Goal: Task Accomplishment & Management: Manage account settings

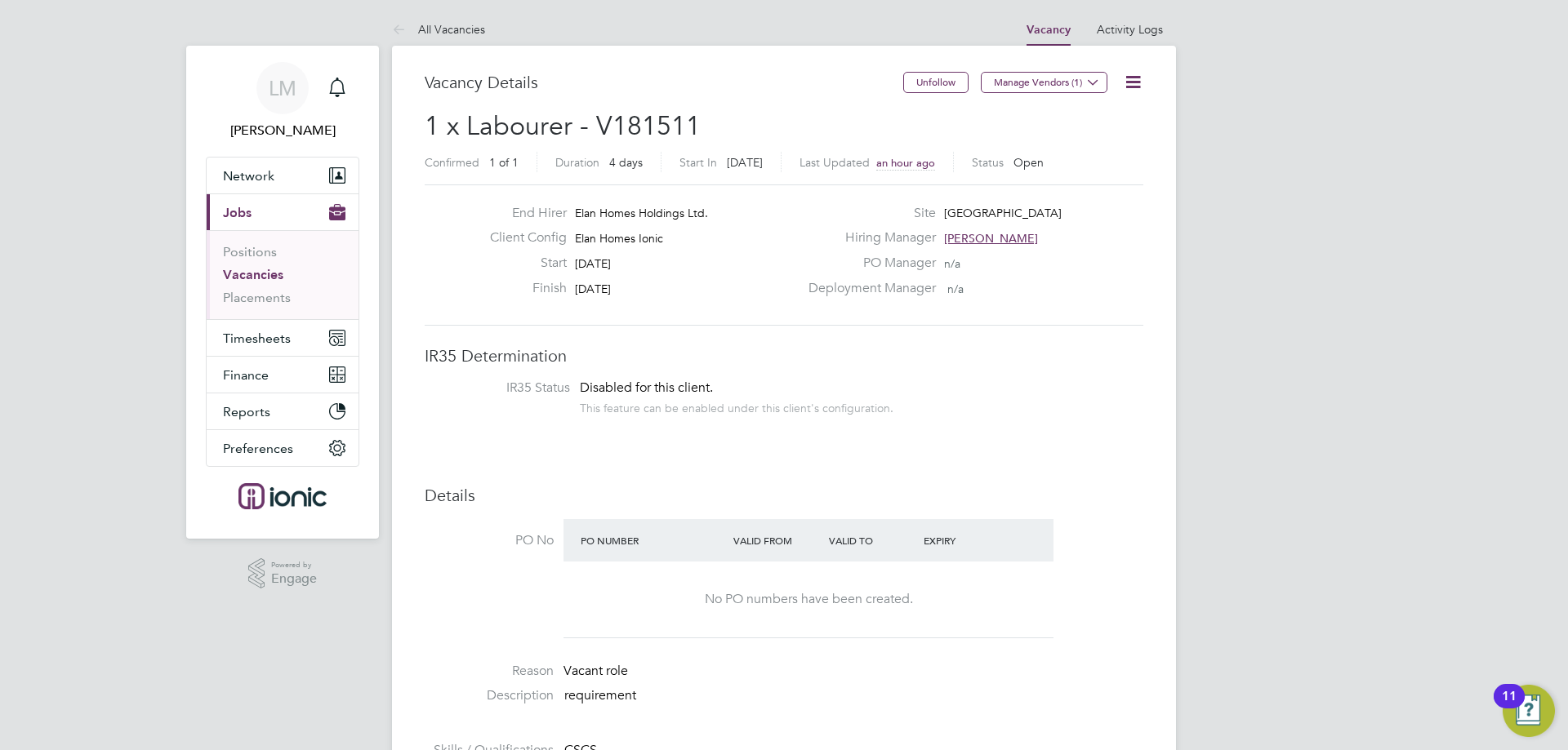
click at [253, 267] on link "Vacancies" at bounding box center [253, 275] width 60 height 16
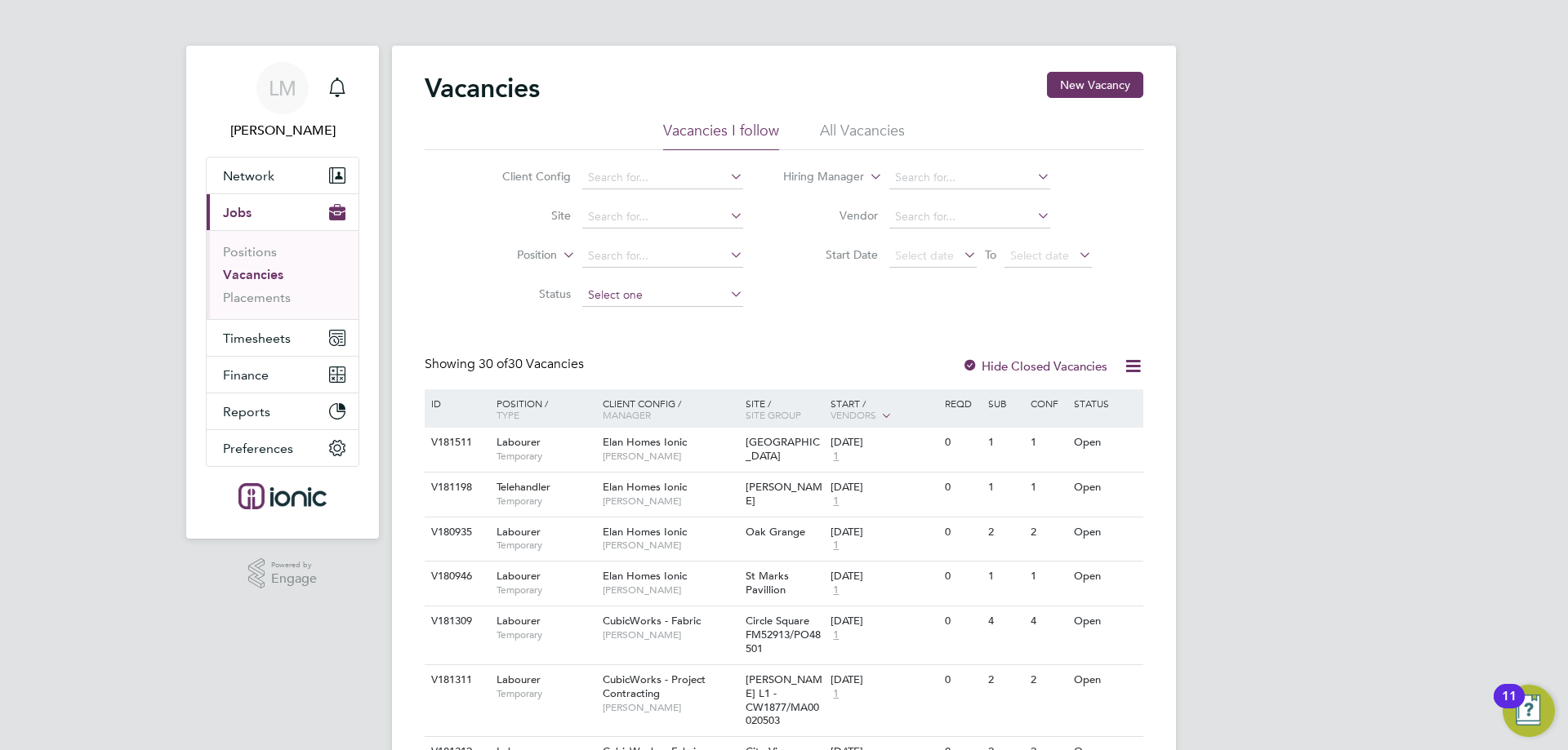
scroll to position [163, 0]
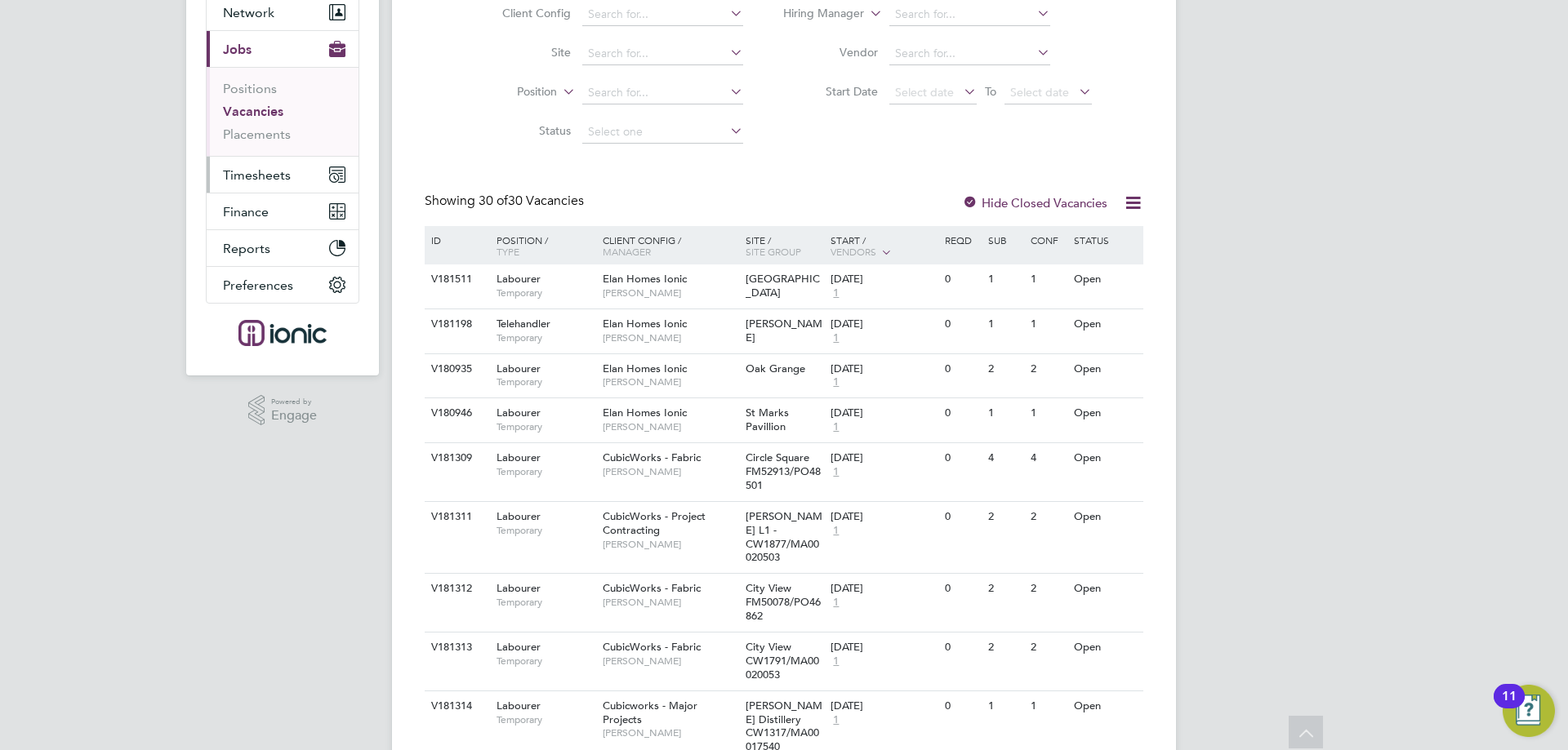
click at [260, 170] on span "Timesheets" at bounding box center [256, 175] width 68 height 16
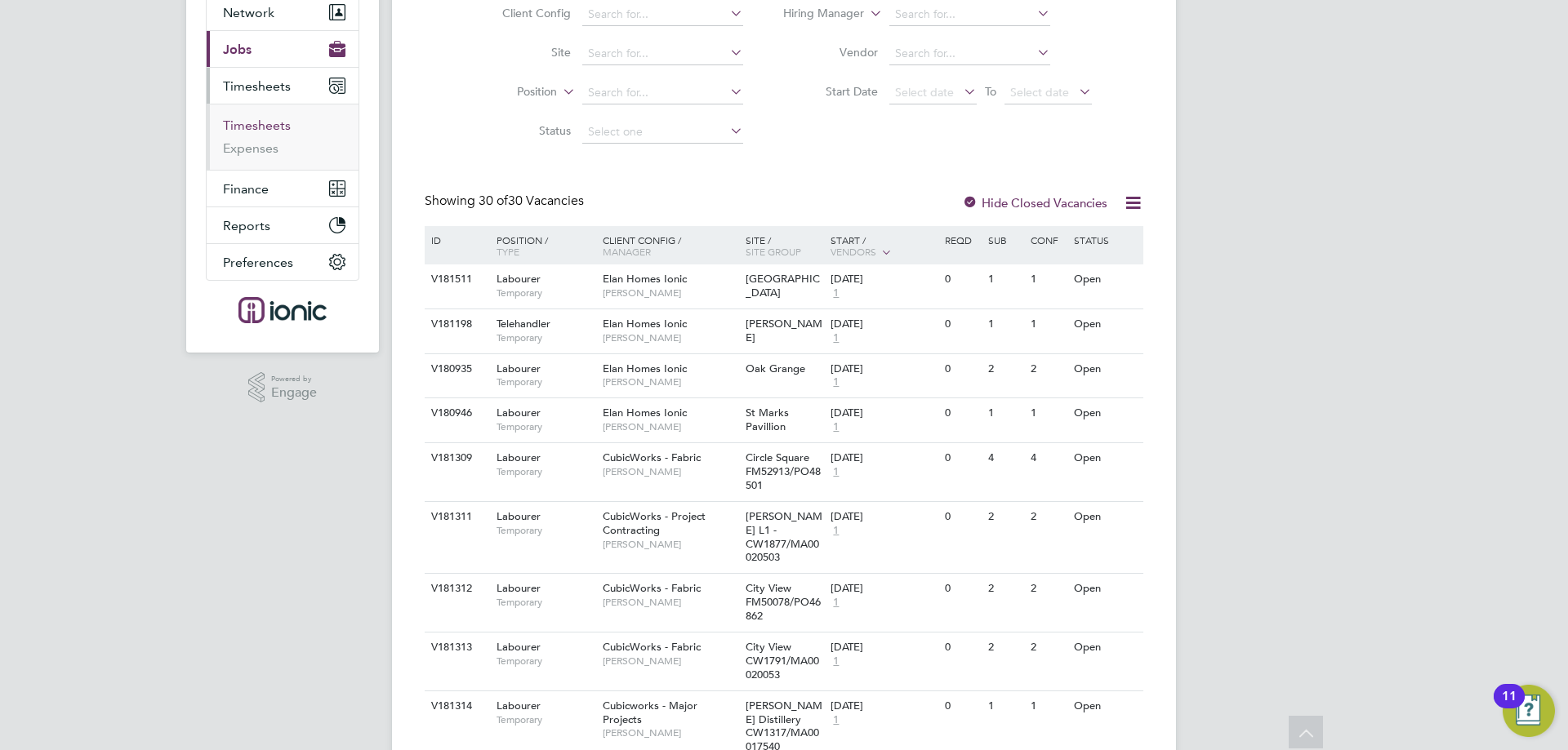
click at [265, 126] on link "Timesheets" at bounding box center [256, 125] width 68 height 16
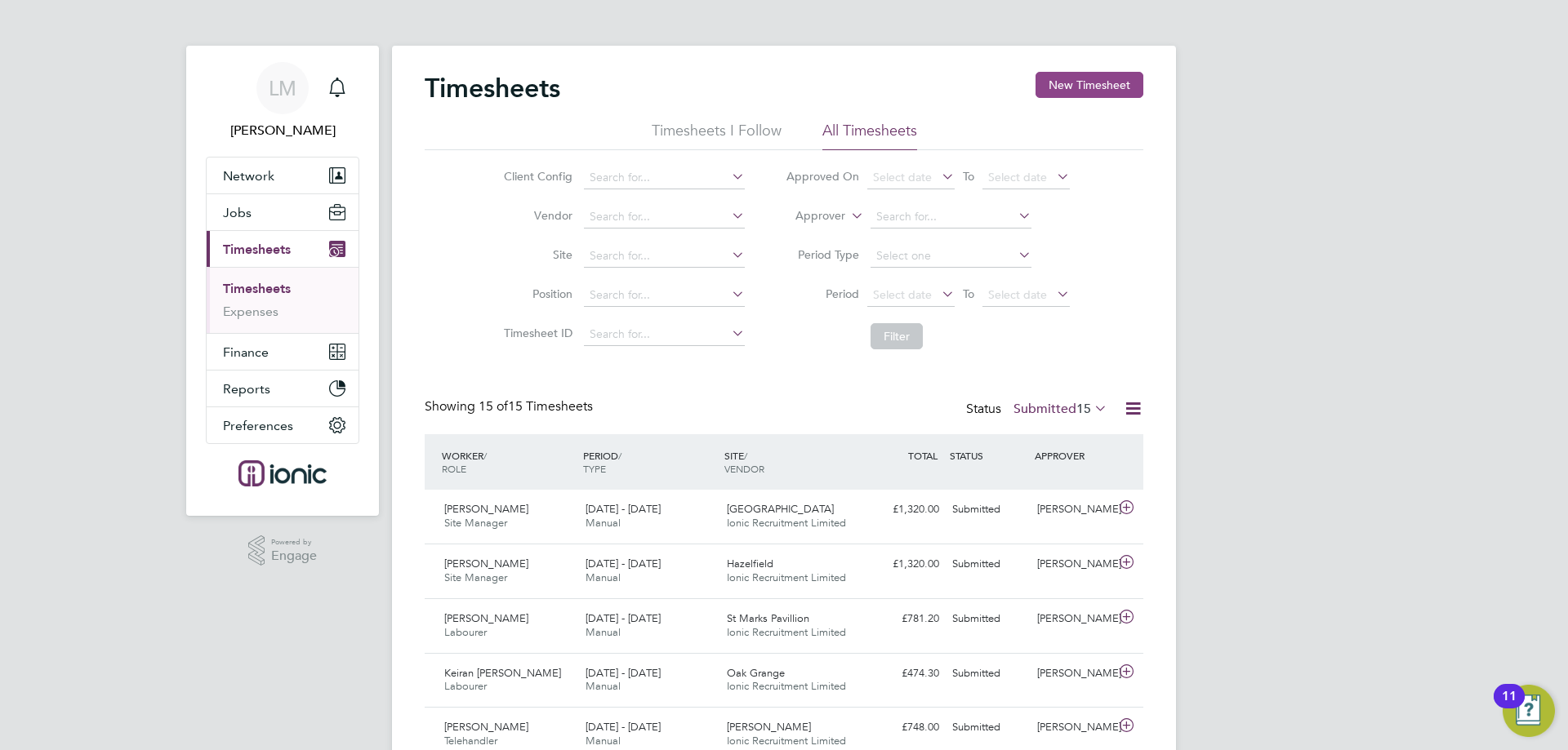
click at [1109, 89] on button "New Timesheet" at bounding box center [1089, 85] width 108 height 26
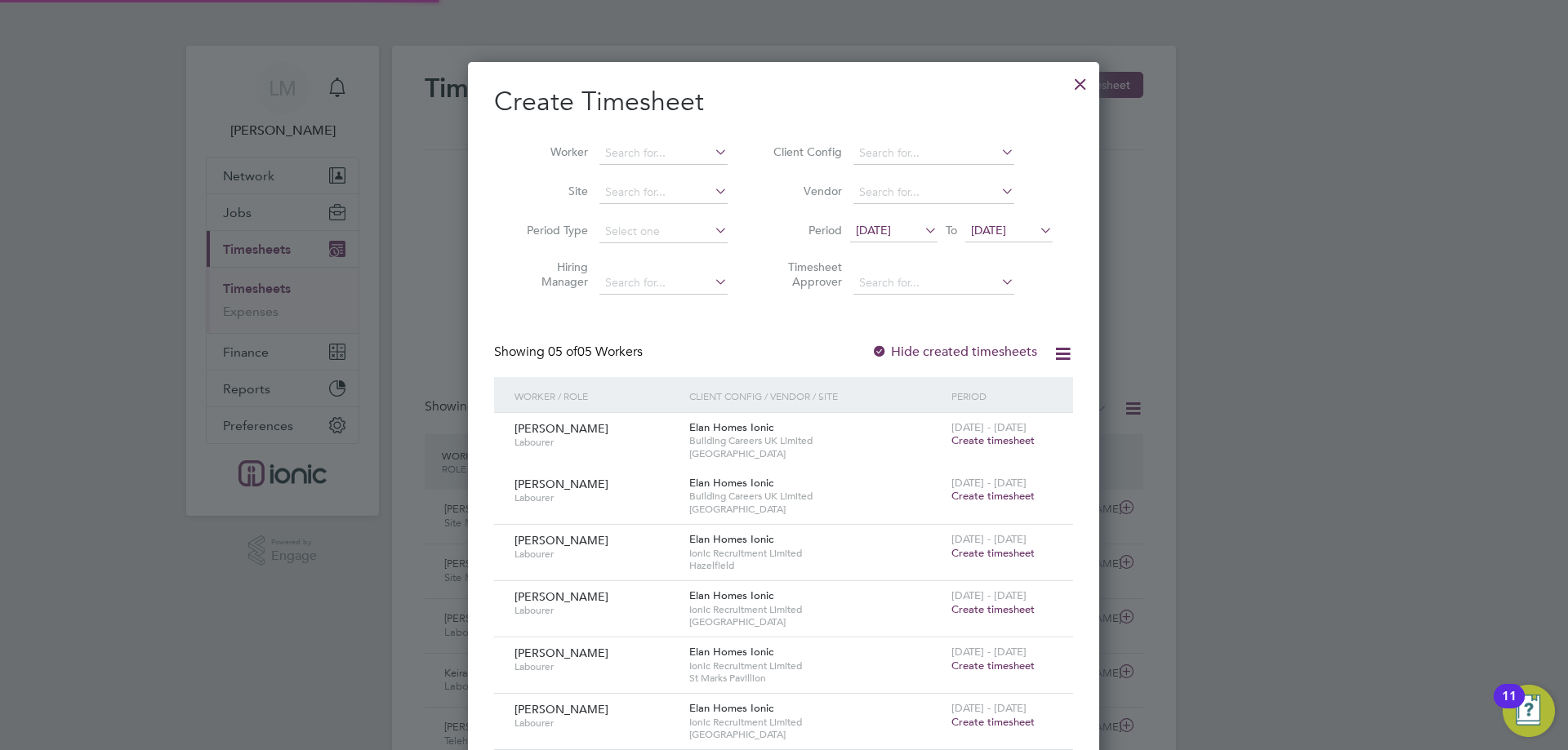
scroll to position [722, 632]
click at [876, 243] on li "Period 16 Sep 2025 To 23 Sep 2025" at bounding box center [910, 232] width 325 height 39
click at [878, 227] on span "16 Sep 2025" at bounding box center [873, 229] width 35 height 15
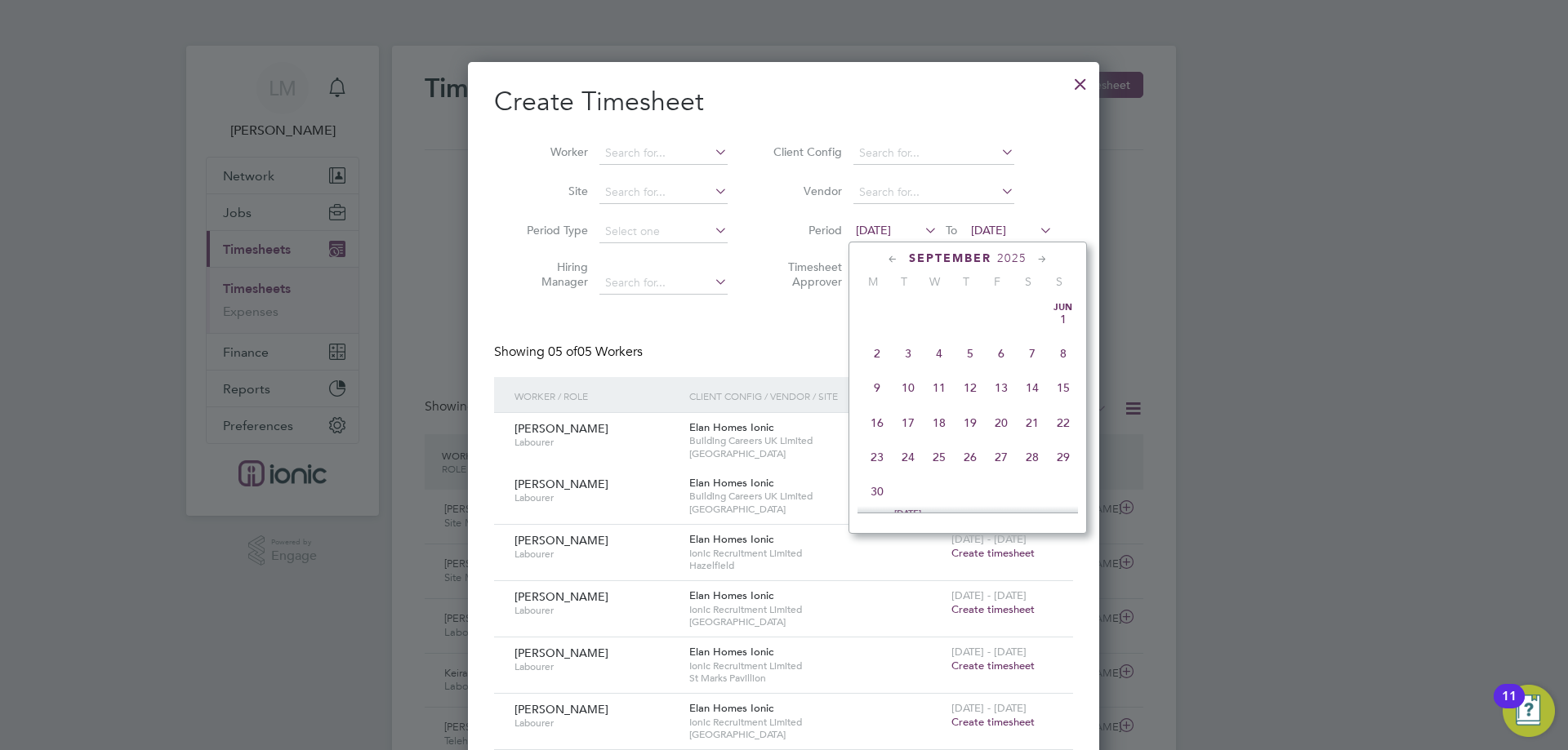
scroll to position [565, 0]
click at [870, 425] on span "22" at bounding box center [877, 409] width 31 height 31
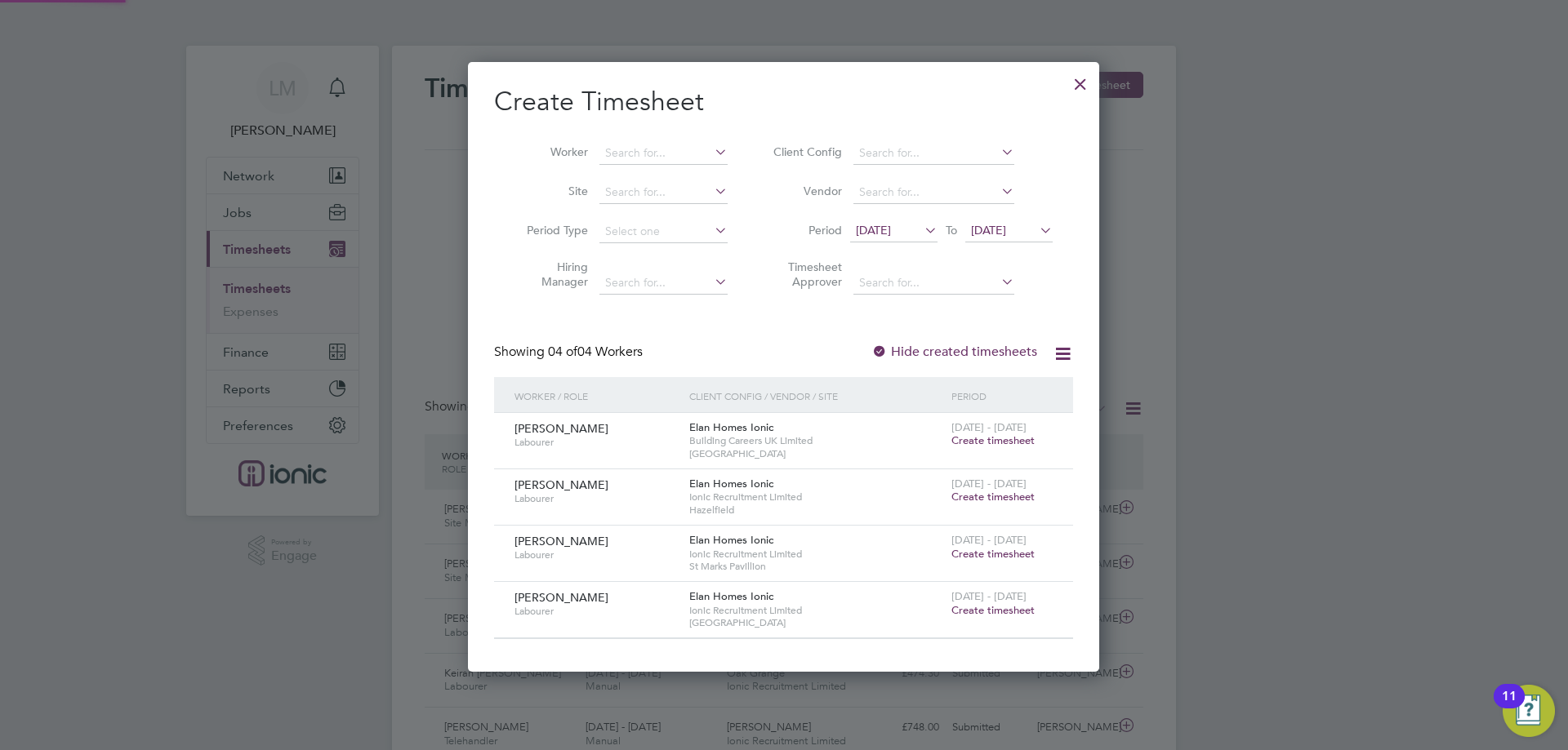
scroll to position [610, 632]
click at [1006, 228] on span "23 Sep 2025" at bounding box center [988, 229] width 35 height 15
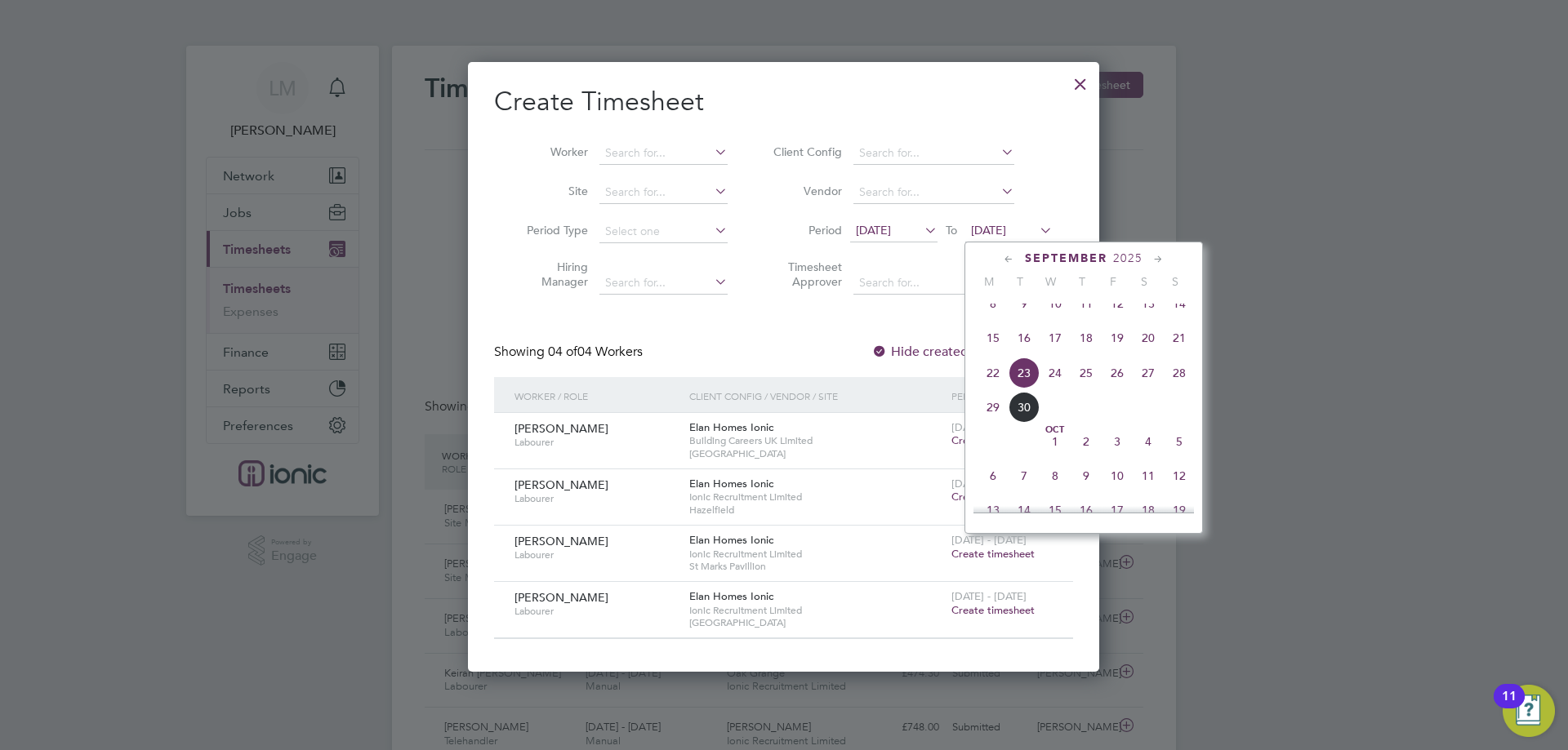
click at [1189, 387] on span "28" at bounding box center [1179, 373] width 31 height 31
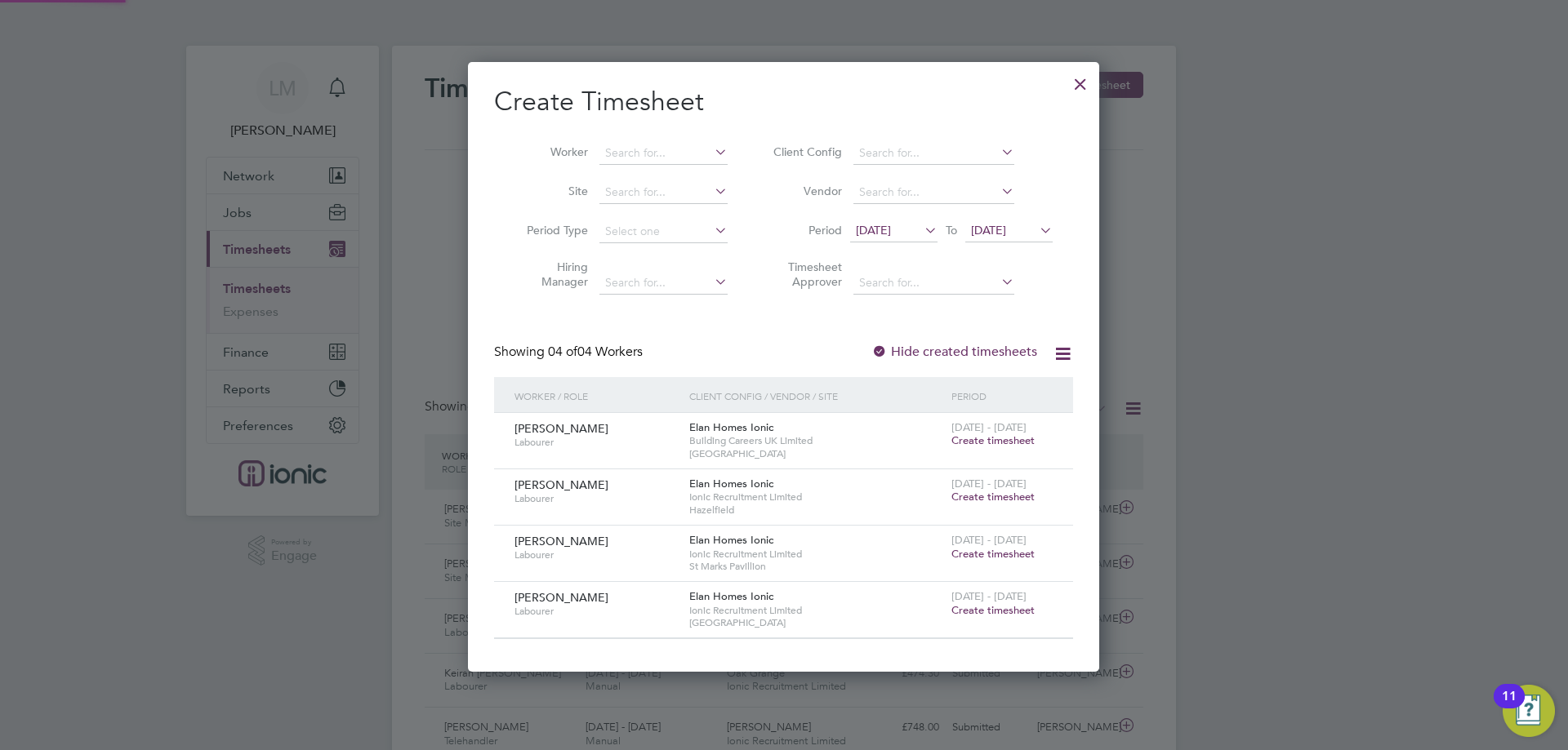
scroll to position [610, 632]
click at [642, 334] on div "Create Timesheet Worker Site Period Type Hiring Manager Client Config Vendor Pe…" at bounding box center [784, 361] width 579 height 555
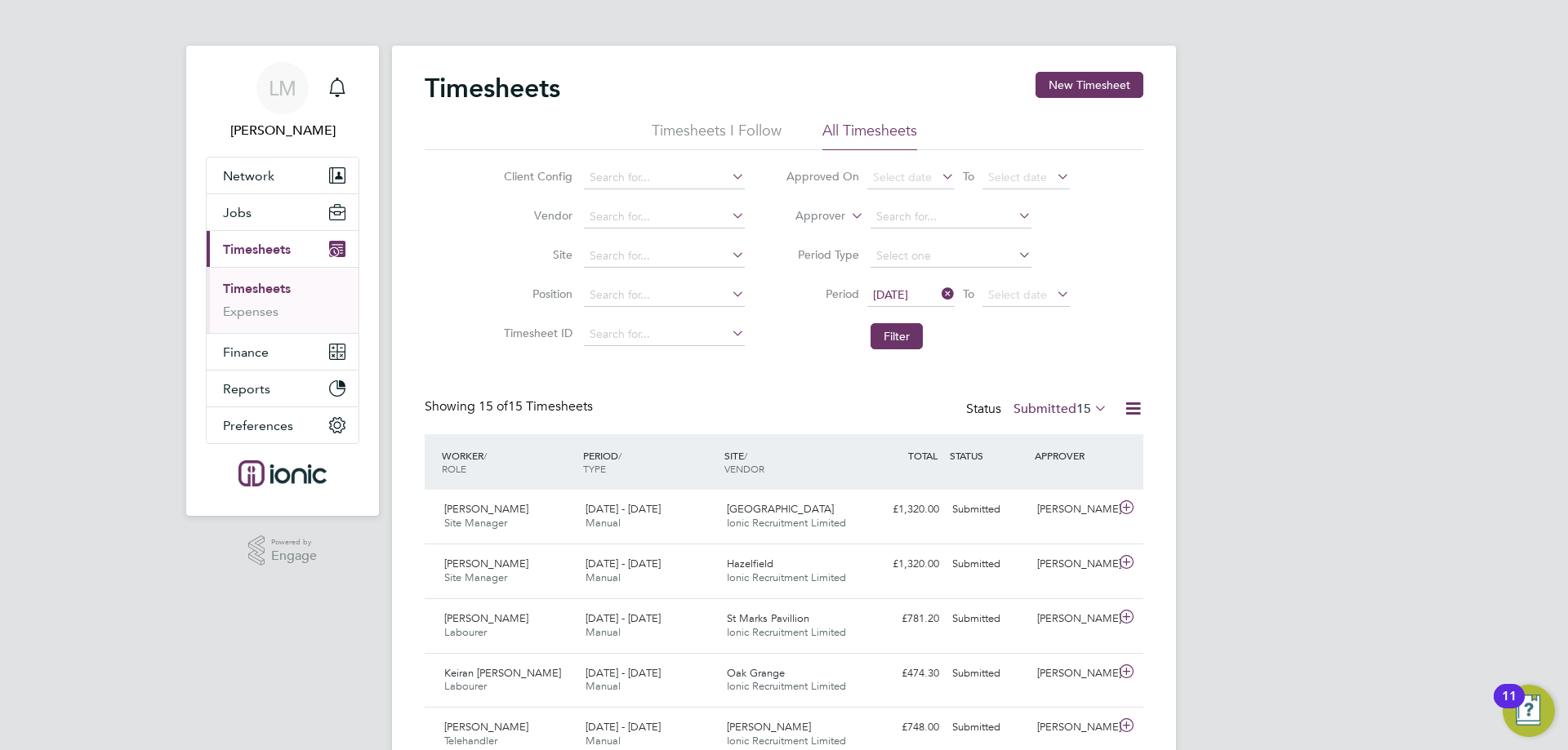
click at [494, 352] on li "Timesheet ID" at bounding box center [622, 334] width 287 height 39
click at [258, 212] on button "Jobs" at bounding box center [283, 212] width 152 height 36
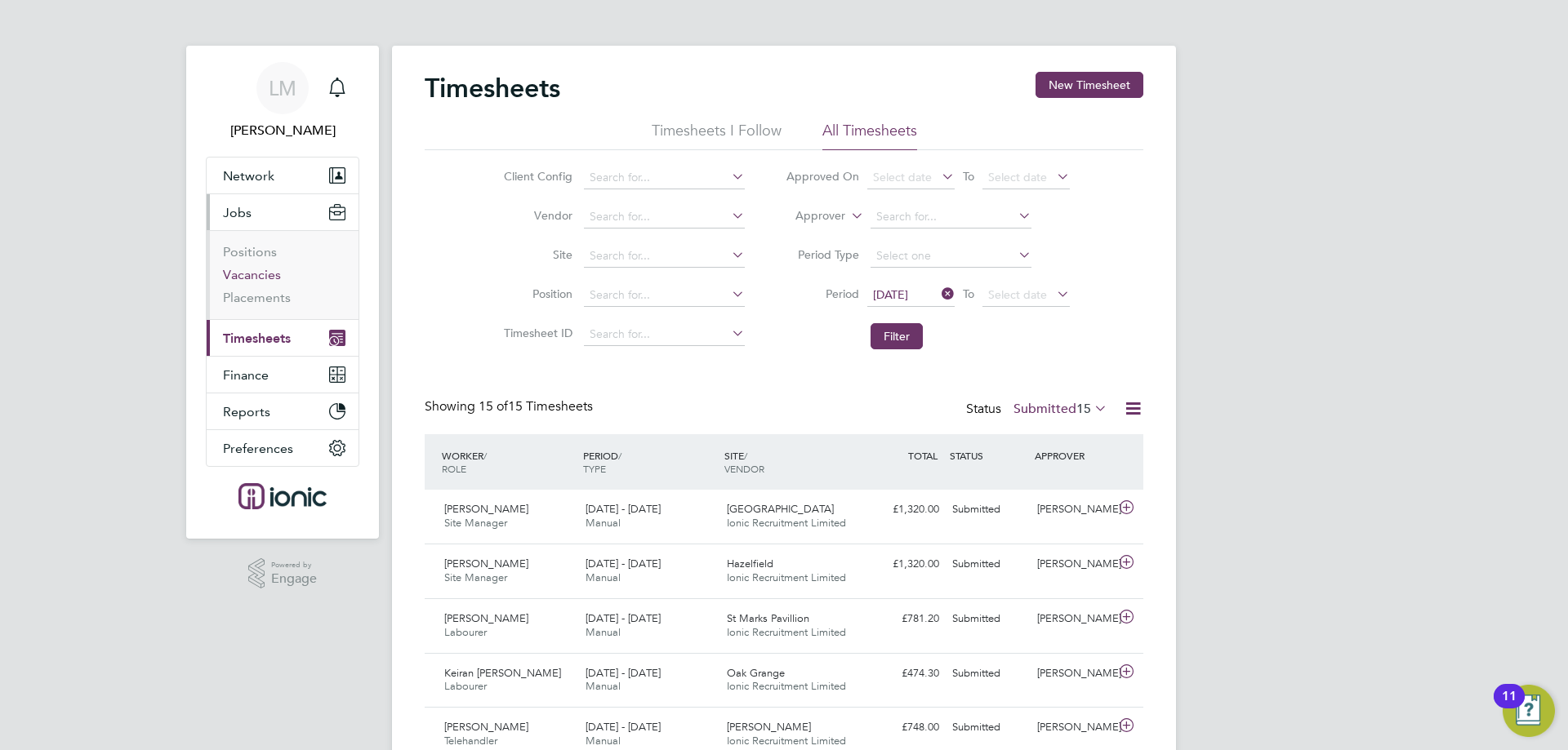
click at [262, 273] on link "Vacancies" at bounding box center [252, 275] width 58 height 16
